Goal: Obtain resource: Obtain resource

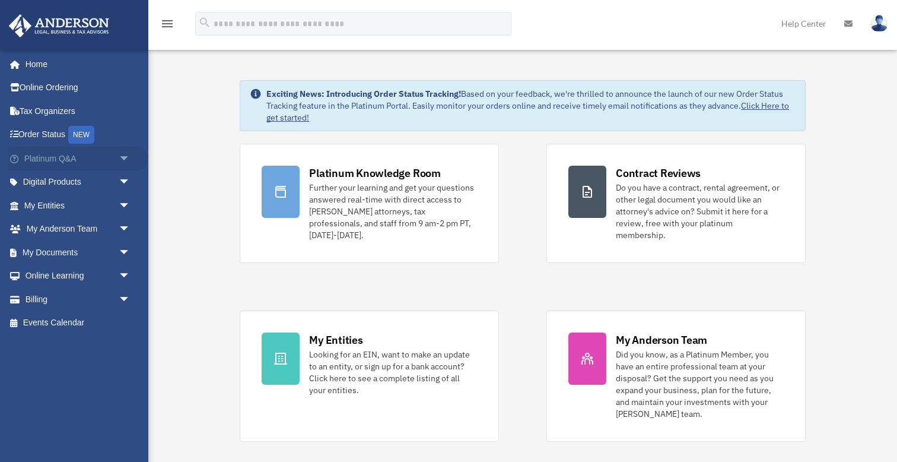
click at [125, 159] on span "arrow_drop_down" at bounding box center [131, 159] width 24 height 24
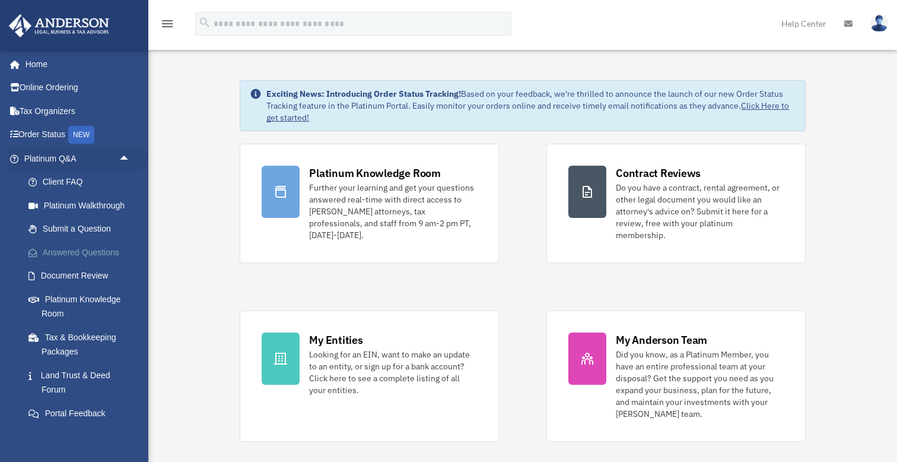
click at [101, 248] on link "Answered Questions" at bounding box center [83, 252] width 132 height 24
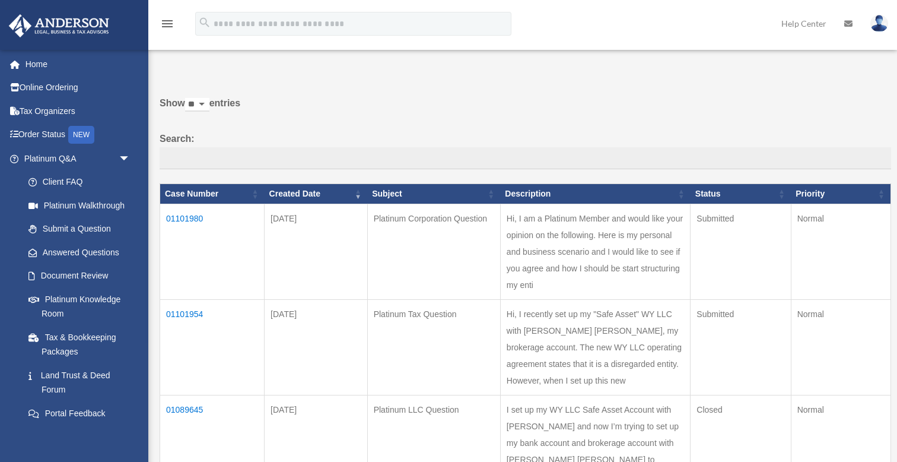
scroll to position [22, 0]
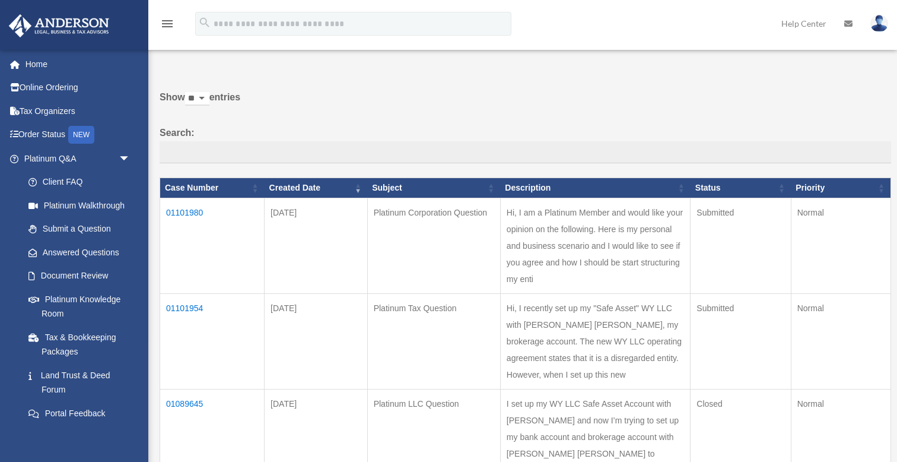
click at [183, 223] on td "01101980" at bounding box center [212, 246] width 104 height 96
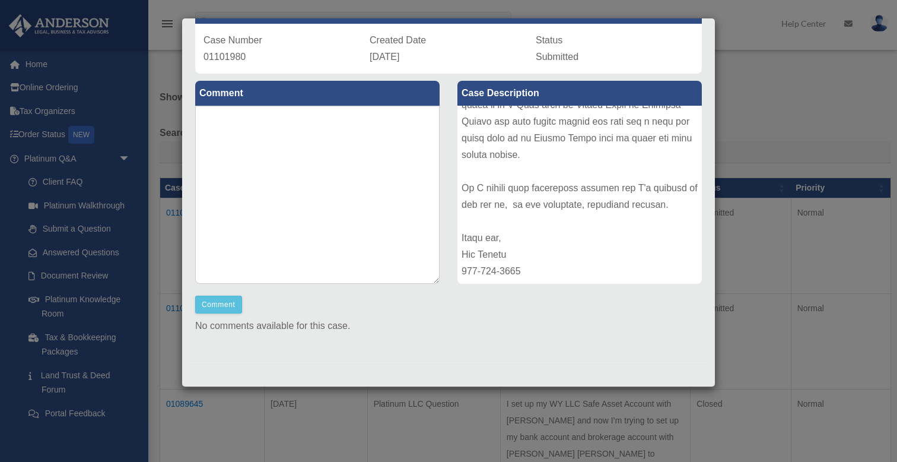
scroll to position [84, 0]
click at [527, 418] on div "Case Detail × Platinum Corporation Question Case Number 01101980 Created Date S…" at bounding box center [448, 231] width 897 height 462
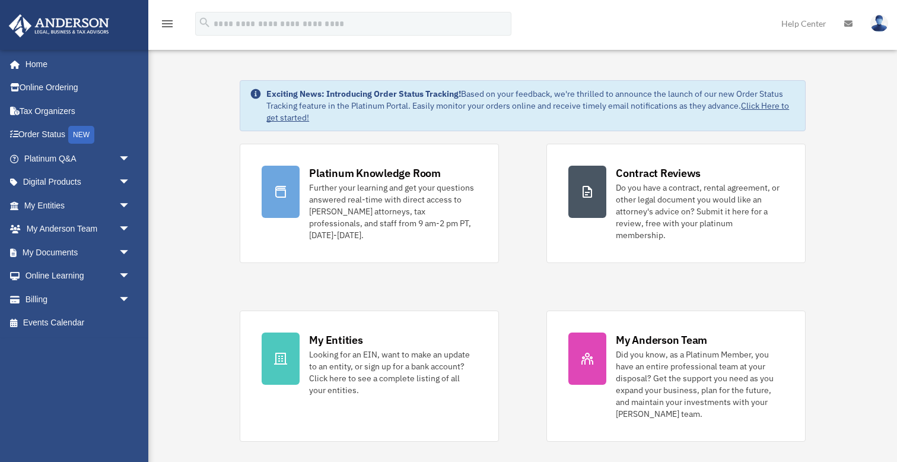
click at [176, 44] on div "menu search Site Menu add [EMAIL_ADDRESS][DOMAIN_NAME] My Profile Reset Passwor…" at bounding box center [448, 29] width 879 height 40
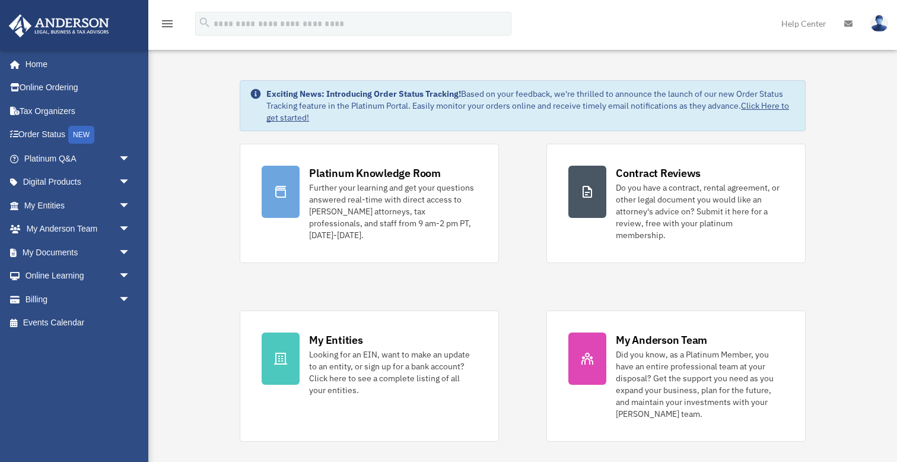
click at [125, 156] on span "arrow_drop_down" at bounding box center [131, 159] width 24 height 24
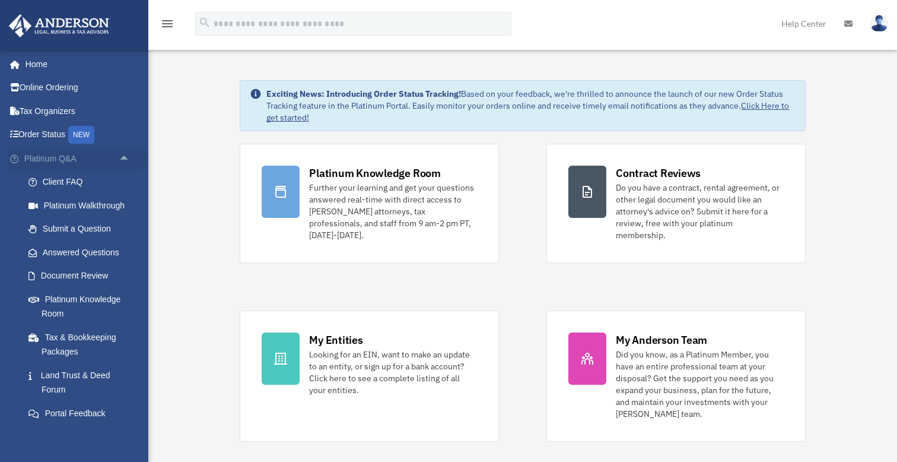
click at [125, 155] on span "arrow_drop_up" at bounding box center [131, 159] width 24 height 24
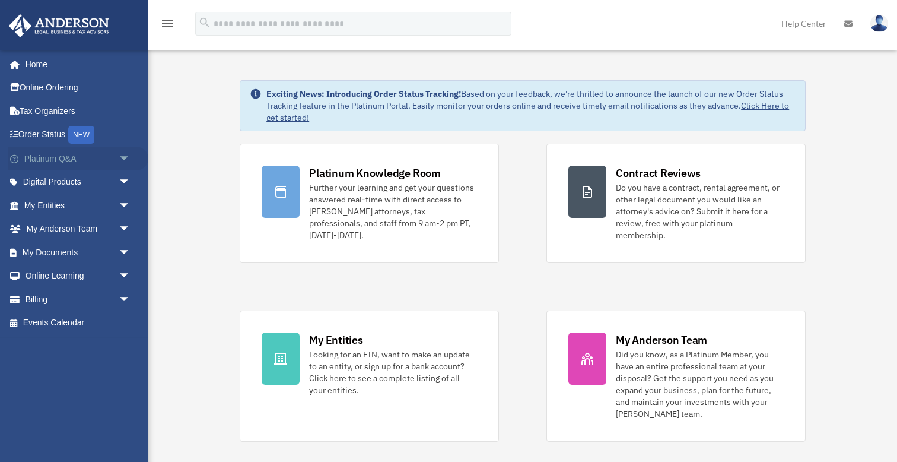
click at [123, 157] on span "arrow_drop_down" at bounding box center [131, 159] width 24 height 24
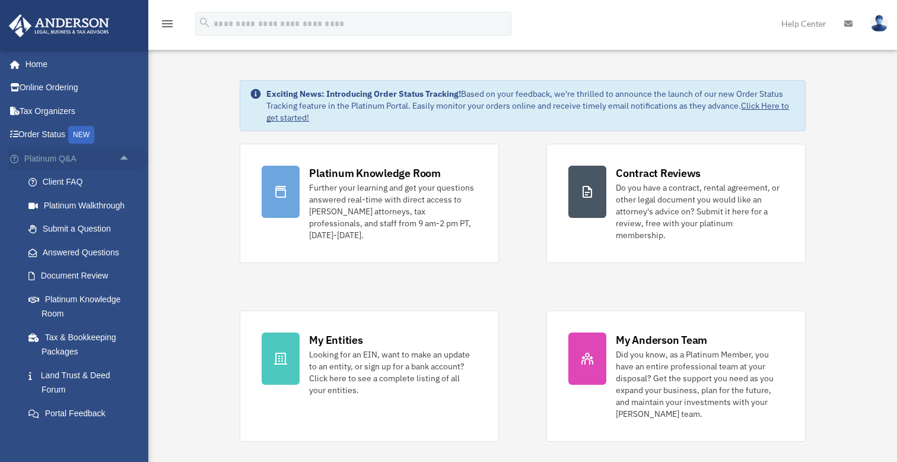
click at [126, 158] on span "arrow_drop_up" at bounding box center [131, 159] width 24 height 24
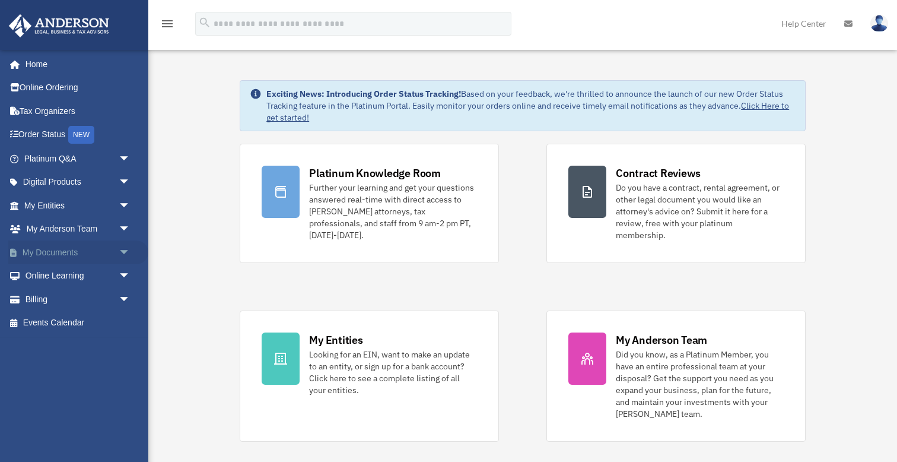
click at [123, 246] on span "arrow_drop_down" at bounding box center [131, 252] width 24 height 24
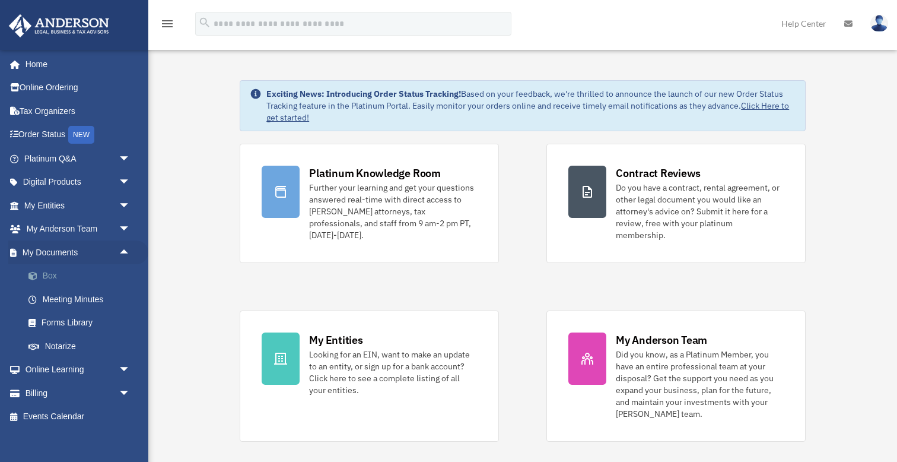
click at [50, 275] on link "Box" at bounding box center [83, 276] width 132 height 24
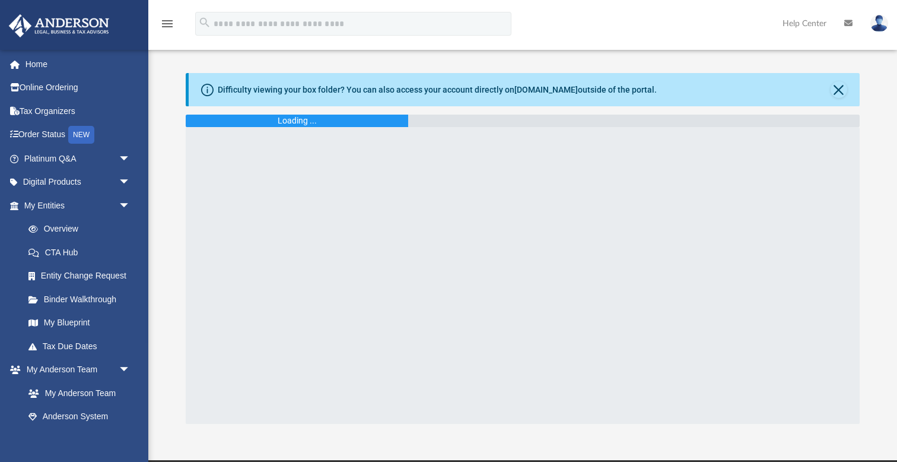
click at [169, 75] on div "Difficulty viewing your box folder? You can also access your account directly o…" at bounding box center [522, 248] width 749 height 351
click at [168, 78] on div "Difficulty viewing your box folder? You can also access your account directly o…" at bounding box center [522, 248] width 749 height 351
click at [126, 202] on span "arrow_drop_down" at bounding box center [131, 205] width 24 height 24
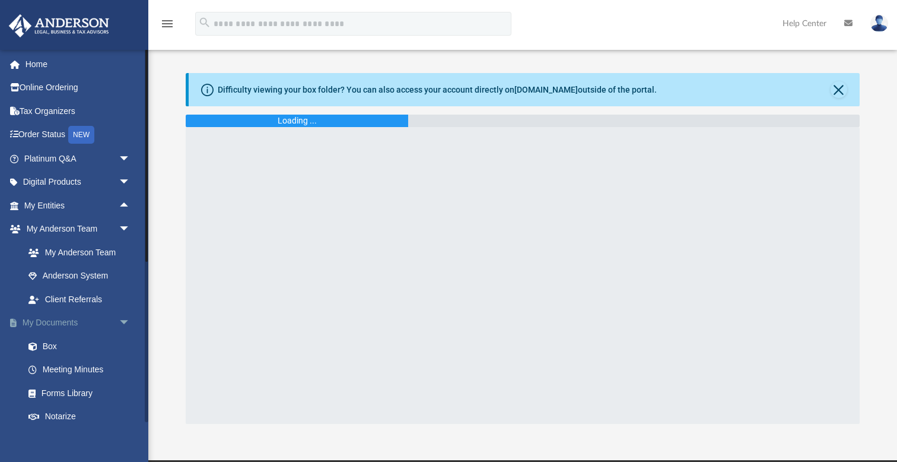
click at [123, 317] on span "arrow_drop_down" at bounding box center [131, 323] width 24 height 24
click at [125, 319] on span "arrow_drop_up" at bounding box center [131, 323] width 24 height 24
click at [170, 69] on div "Difficulty viewing your box folder? You can also access your account directly o…" at bounding box center [522, 236] width 749 height 376
click at [167, 70] on div "Difficulty viewing your box folder? You can also access your account directly o…" at bounding box center [522, 236] width 749 height 376
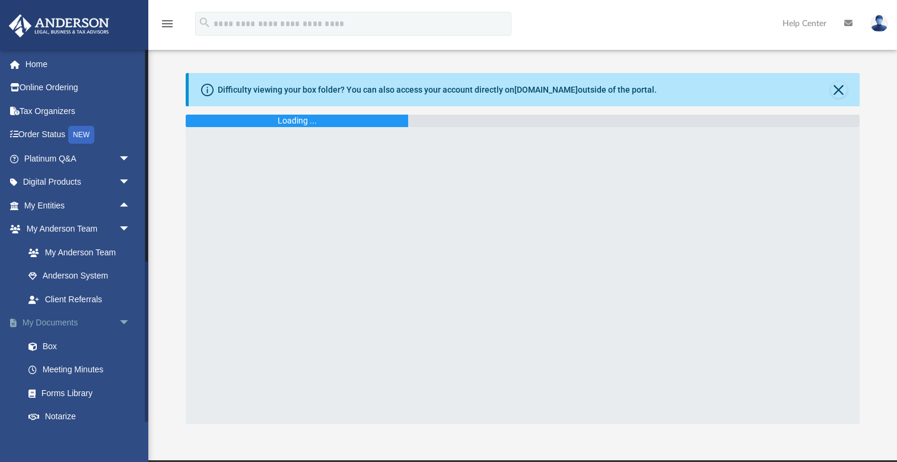
click at [122, 321] on span "arrow_drop_down" at bounding box center [131, 323] width 24 height 24
click at [125, 225] on span "arrow_drop_down" at bounding box center [131, 229] width 24 height 24
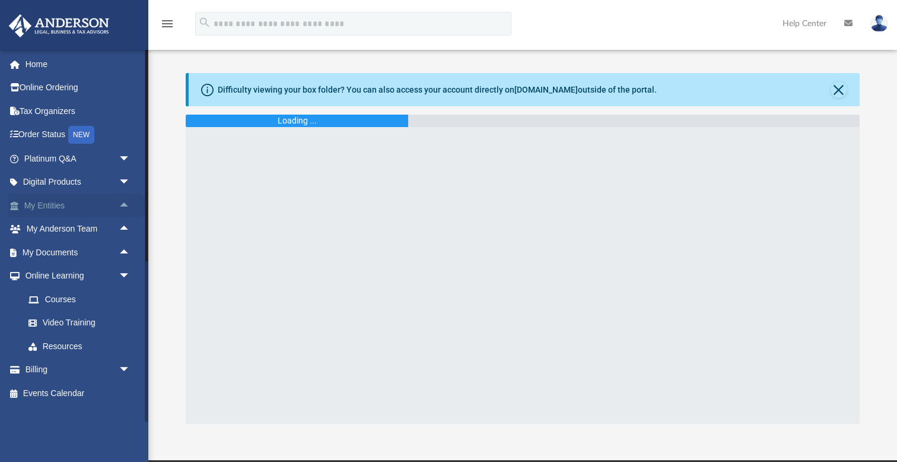
click at [123, 205] on span "arrow_drop_up" at bounding box center [131, 205] width 24 height 24
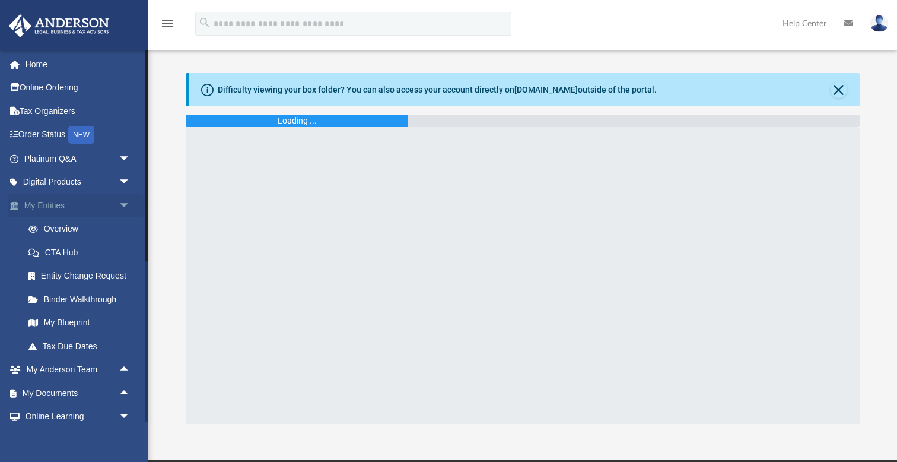
click at [123, 205] on span "arrow_drop_down" at bounding box center [131, 205] width 24 height 24
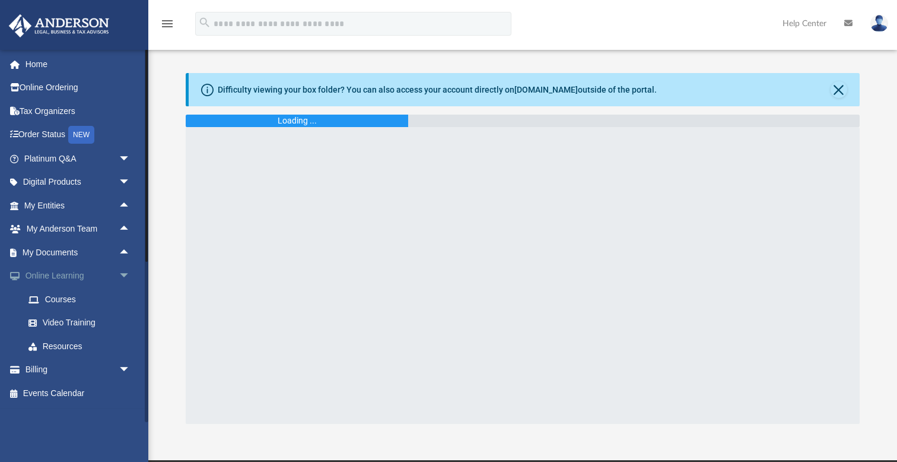
click at [126, 272] on span "arrow_drop_down" at bounding box center [131, 276] width 24 height 24
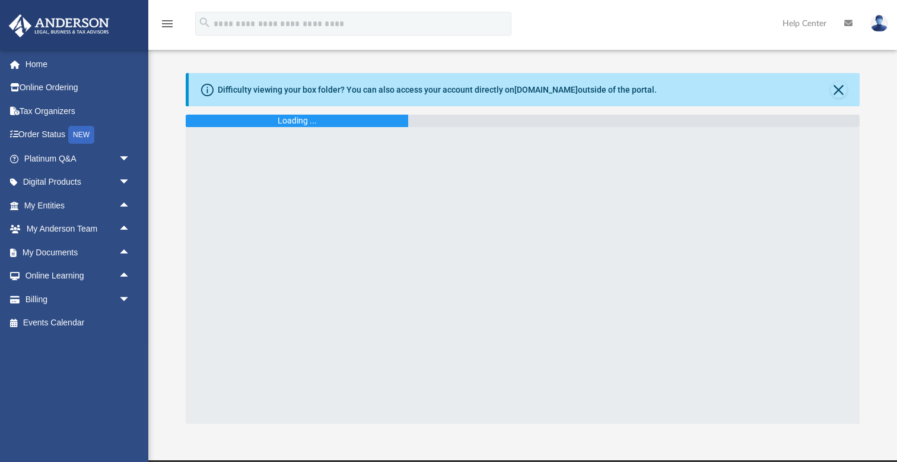
click at [581, 31] on div "menu search Site Menu add [EMAIL_ADDRESS][DOMAIN_NAME] My Profile Reset Passwor…" at bounding box center [448, 29] width 879 height 40
click at [181, 48] on div "menu search Site Menu add [EMAIL_ADDRESS][DOMAIN_NAME] My Profile Reset Passwor…" at bounding box center [448, 29] width 879 height 40
click at [123, 157] on span "arrow_drop_down" at bounding box center [131, 159] width 24 height 24
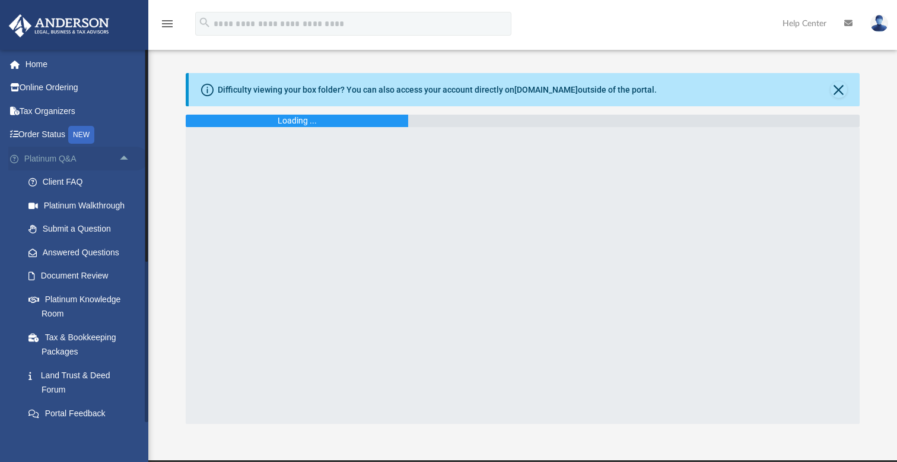
click at [123, 157] on span "arrow_drop_up" at bounding box center [131, 159] width 24 height 24
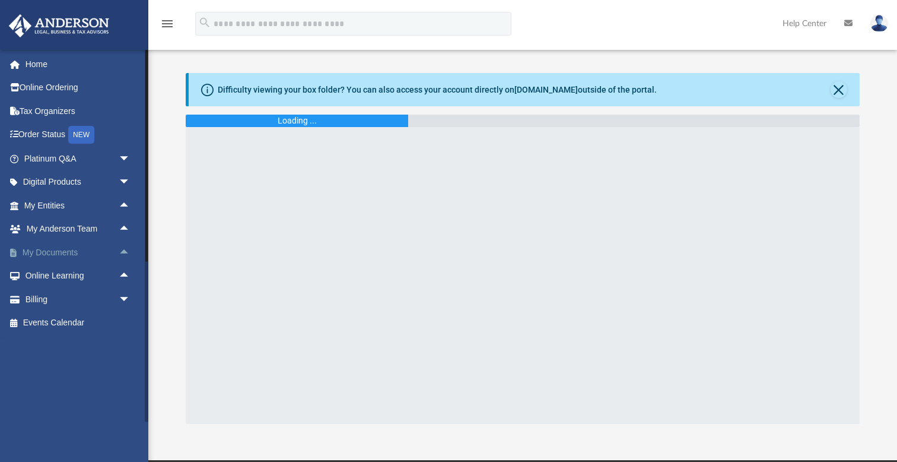
click at [126, 248] on span "arrow_drop_up" at bounding box center [131, 252] width 24 height 24
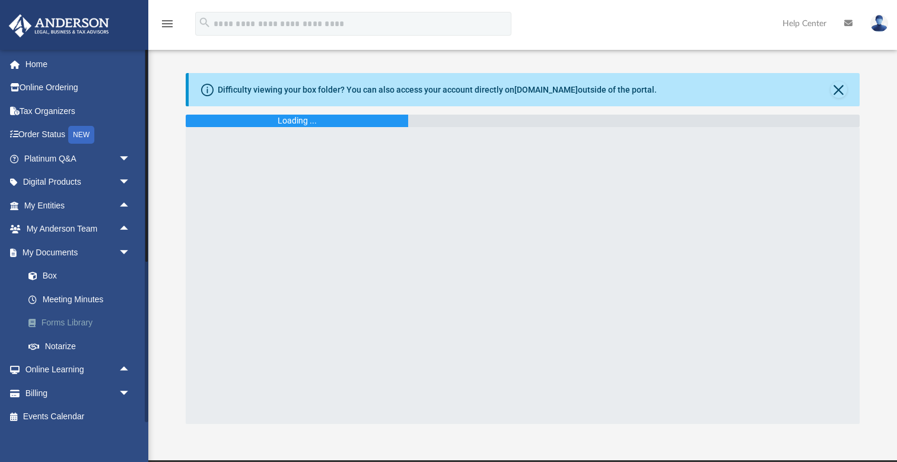
click at [85, 321] on link "Forms Library" at bounding box center [83, 323] width 132 height 24
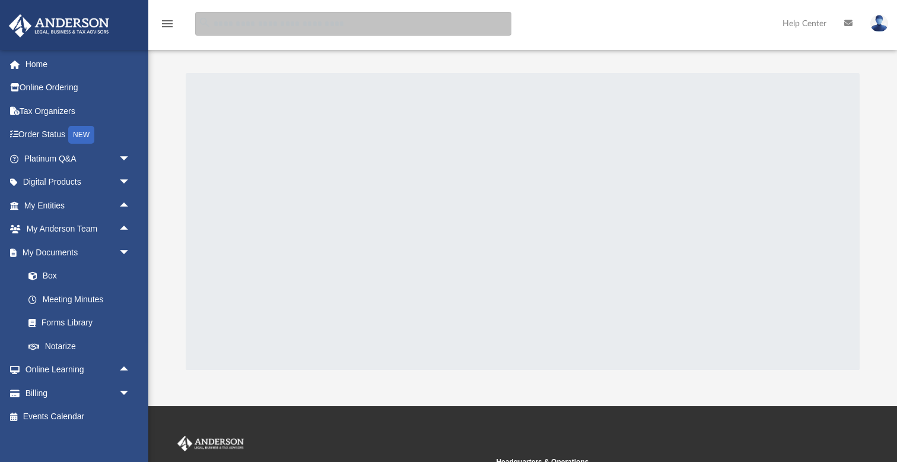
click at [260, 28] on input "search" at bounding box center [353, 24] width 316 height 24
type input "**********"
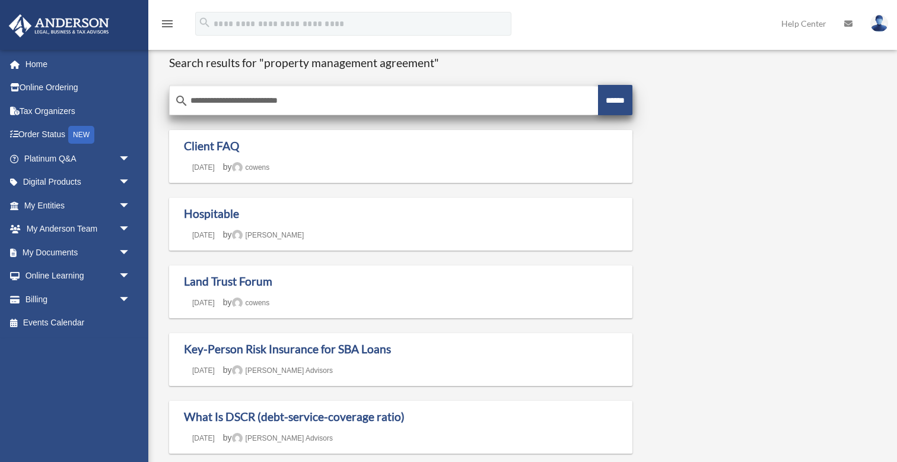
click at [614, 101] on input "******" at bounding box center [615, 100] width 35 height 30
click at [609, 101] on input "******" at bounding box center [615, 100] width 35 height 30
click at [609, 104] on input "******" at bounding box center [615, 100] width 35 height 30
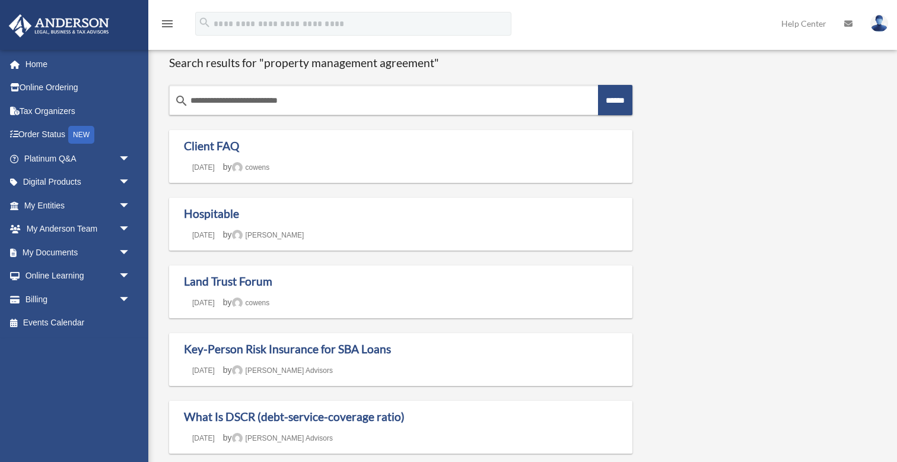
click at [678, 114] on div "**********" at bounding box center [521, 296] width 722 height 508
click at [124, 249] on span "arrow_drop_down" at bounding box center [131, 252] width 24 height 24
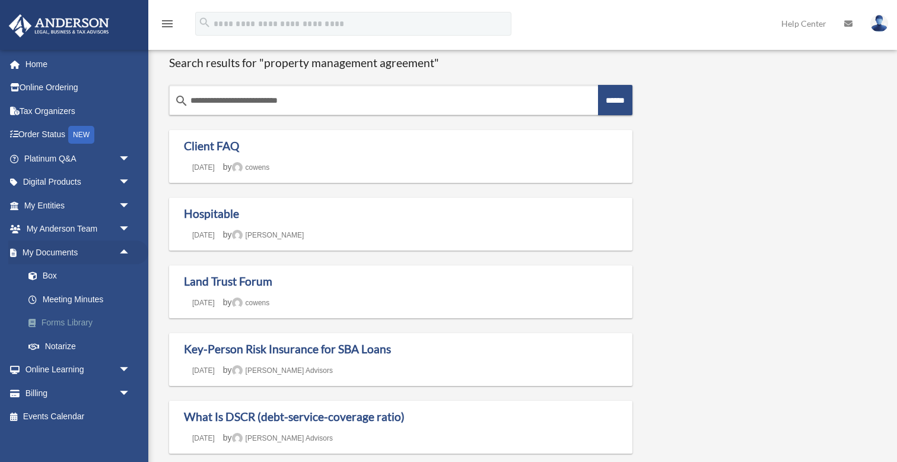
click at [85, 319] on link "Forms Library" at bounding box center [83, 323] width 132 height 24
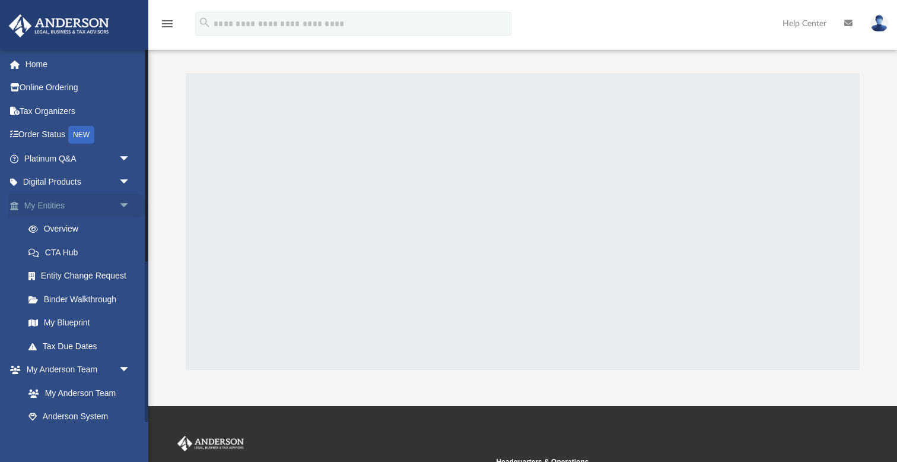
click at [124, 208] on span "arrow_drop_down" at bounding box center [131, 205] width 24 height 24
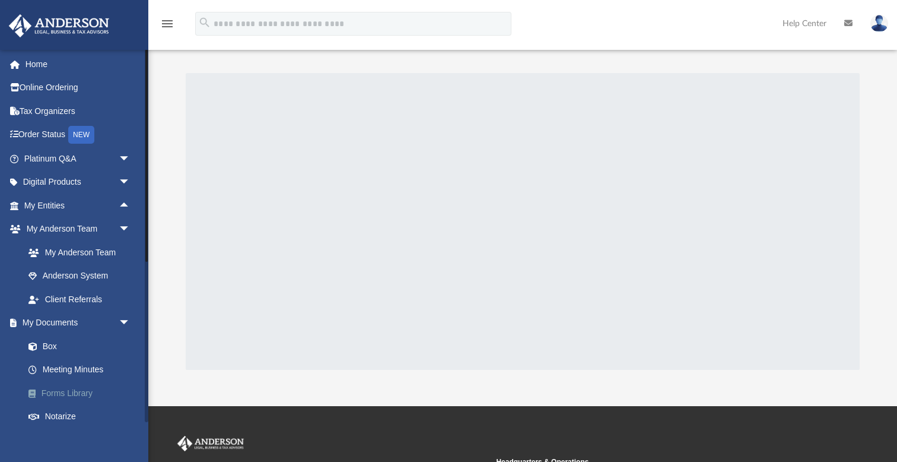
click at [78, 389] on link "Forms Library" at bounding box center [83, 393] width 132 height 24
click at [71, 387] on link "Forms Library" at bounding box center [83, 393] width 132 height 24
click at [585, 24] on div "menu search Site Menu add [EMAIL_ADDRESS][DOMAIN_NAME] My Profile Reset Passwor…" at bounding box center [448, 29] width 879 height 40
click at [172, 116] on div at bounding box center [522, 221] width 749 height 297
click at [170, 167] on div at bounding box center [522, 221] width 749 height 297
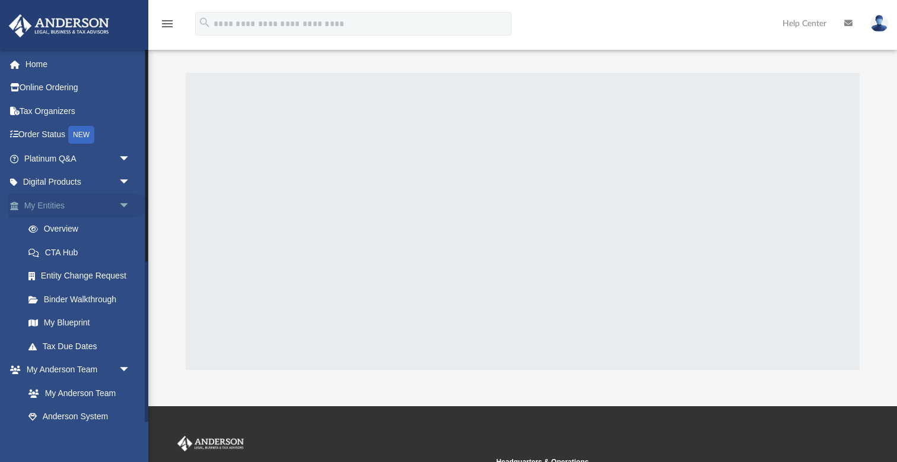
click at [125, 208] on span "arrow_drop_down" at bounding box center [131, 205] width 24 height 24
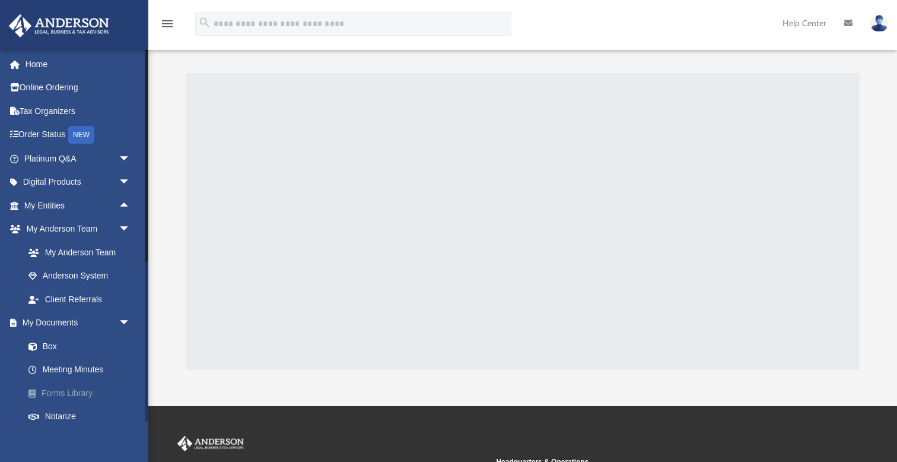
click at [77, 387] on link "Forms Library" at bounding box center [83, 393] width 132 height 24
click at [170, 70] on div at bounding box center [522, 209] width 749 height 322
click at [125, 317] on span "arrow_drop_down" at bounding box center [131, 323] width 24 height 24
click at [125, 317] on span "arrow_drop_up" at bounding box center [131, 323] width 24 height 24
click at [80, 390] on link "Forms Library" at bounding box center [83, 393] width 132 height 24
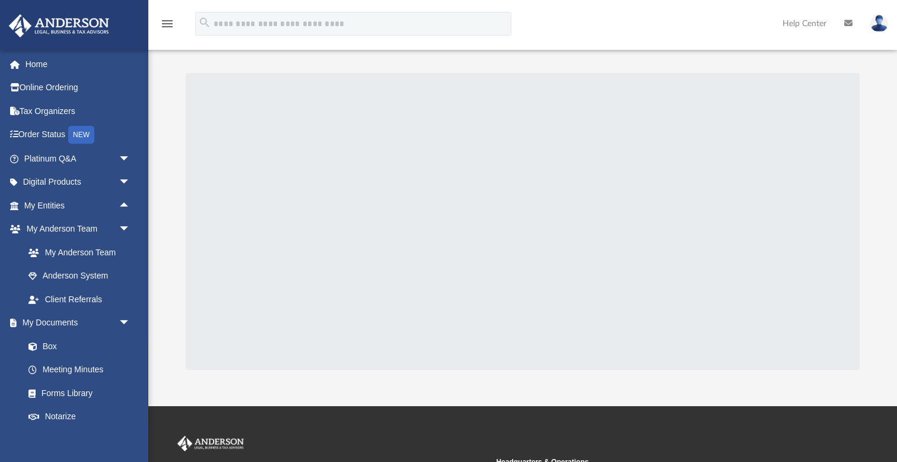
click at [163, 116] on div at bounding box center [522, 221] width 749 height 297
click at [566, 28] on div "menu search Site Menu add [EMAIL_ADDRESS][DOMAIN_NAME] My Profile Reset Passwor…" at bounding box center [448, 29] width 879 height 40
click at [123, 206] on span "arrow_drop_up" at bounding box center [131, 205] width 24 height 24
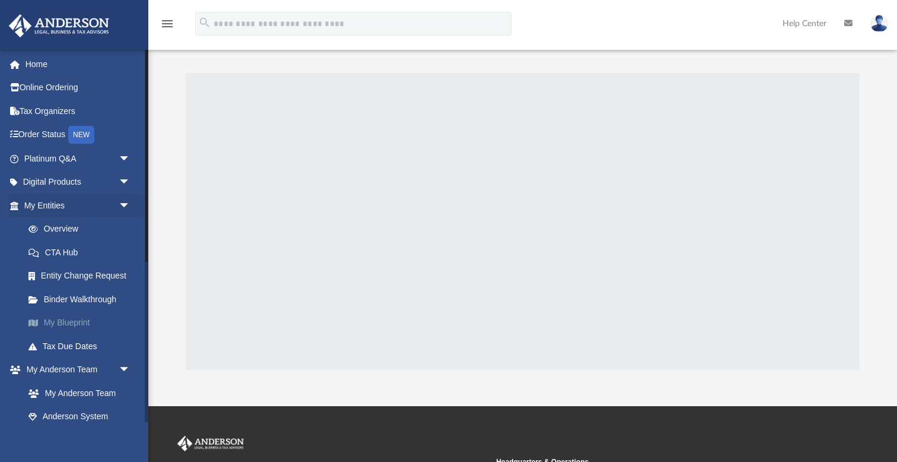
click at [79, 317] on link "My Blueprint" at bounding box center [83, 323] width 132 height 24
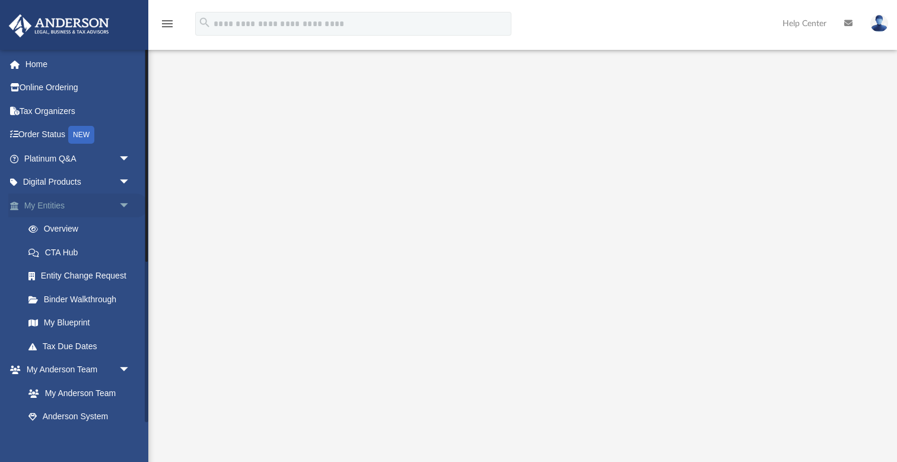
click at [125, 204] on span "arrow_drop_down" at bounding box center [131, 205] width 24 height 24
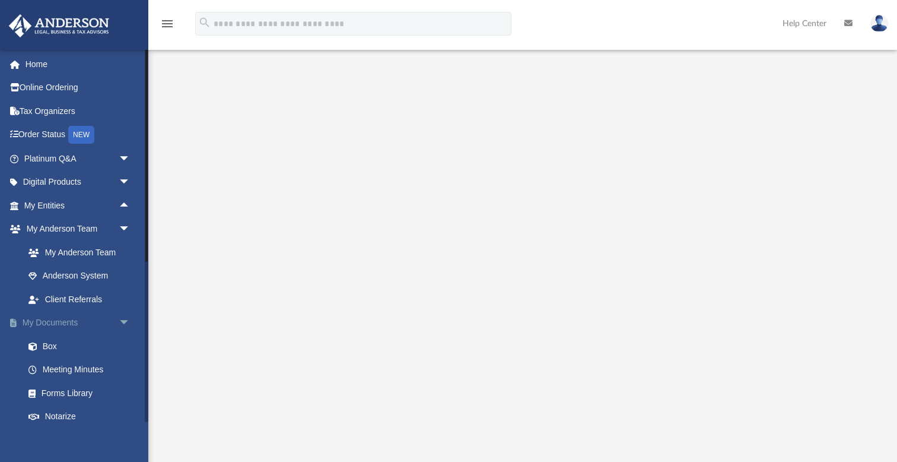
click at [125, 316] on span "arrow_drop_down" at bounding box center [131, 323] width 24 height 24
click at [125, 316] on span "arrow_drop_up" at bounding box center [131, 323] width 24 height 24
click at [123, 317] on span "arrow_drop_down" at bounding box center [131, 323] width 24 height 24
click at [180, 147] on div at bounding box center [522, 310] width 749 height 475
click at [173, 191] on div at bounding box center [522, 310] width 749 height 475
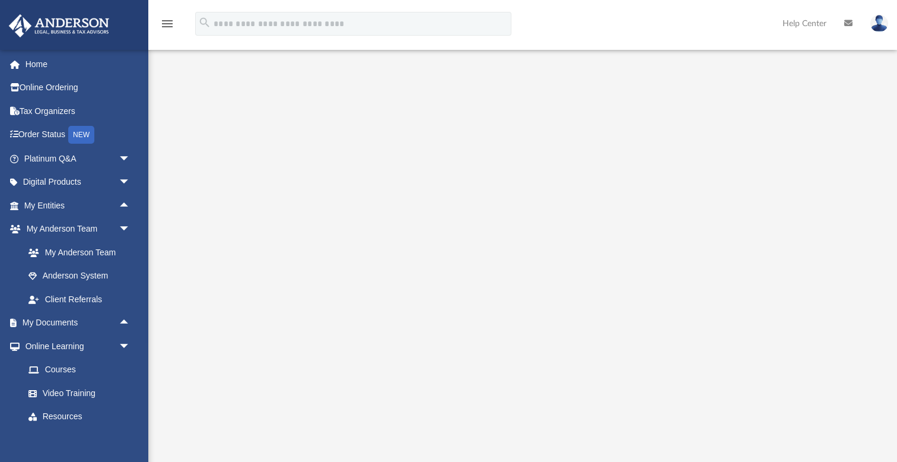
click at [173, 183] on div at bounding box center [522, 310] width 749 height 475
